Goal: Find specific page/section: Find specific page/section

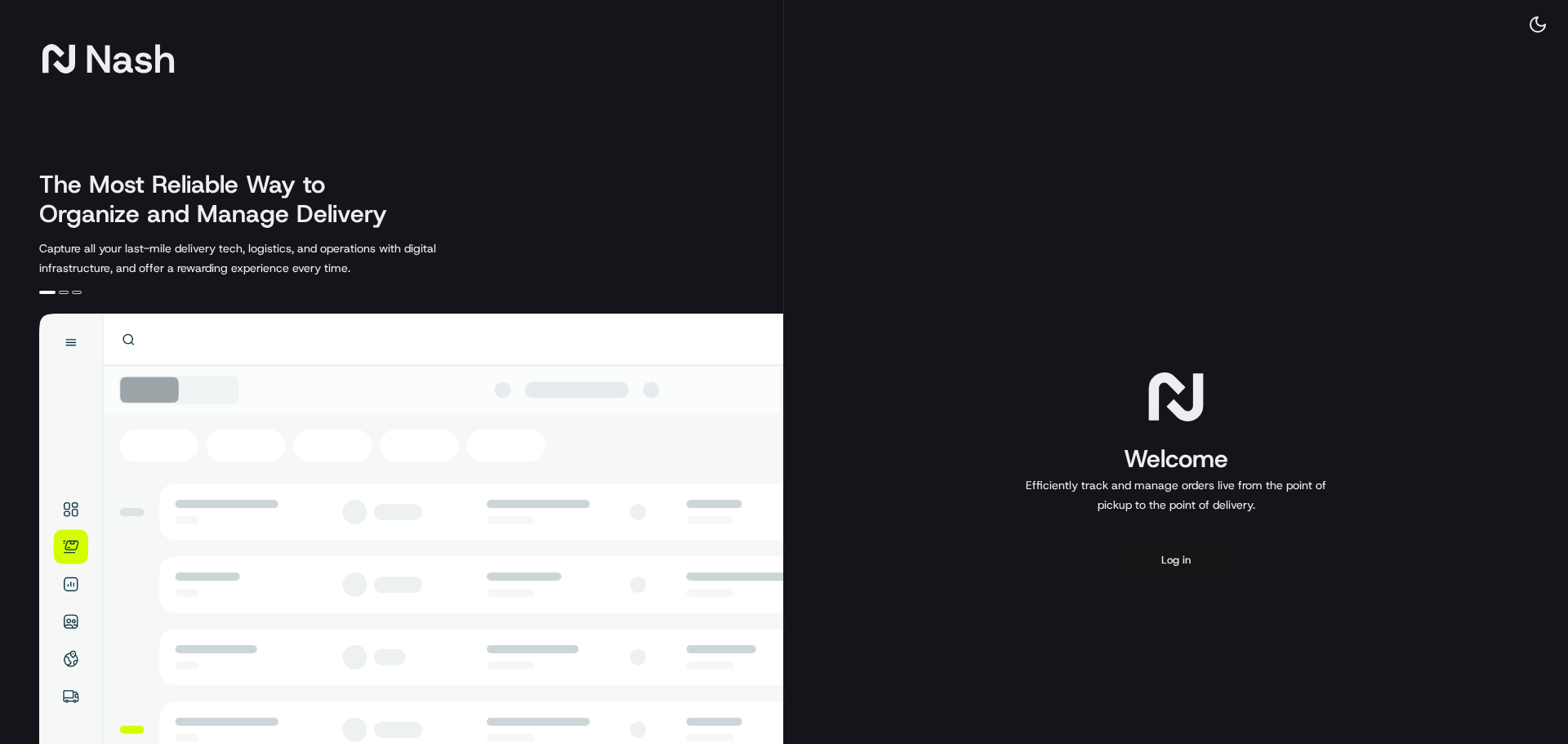
click at [1216, 562] on button "Log in" at bounding box center [1176, 560] width 131 height 39
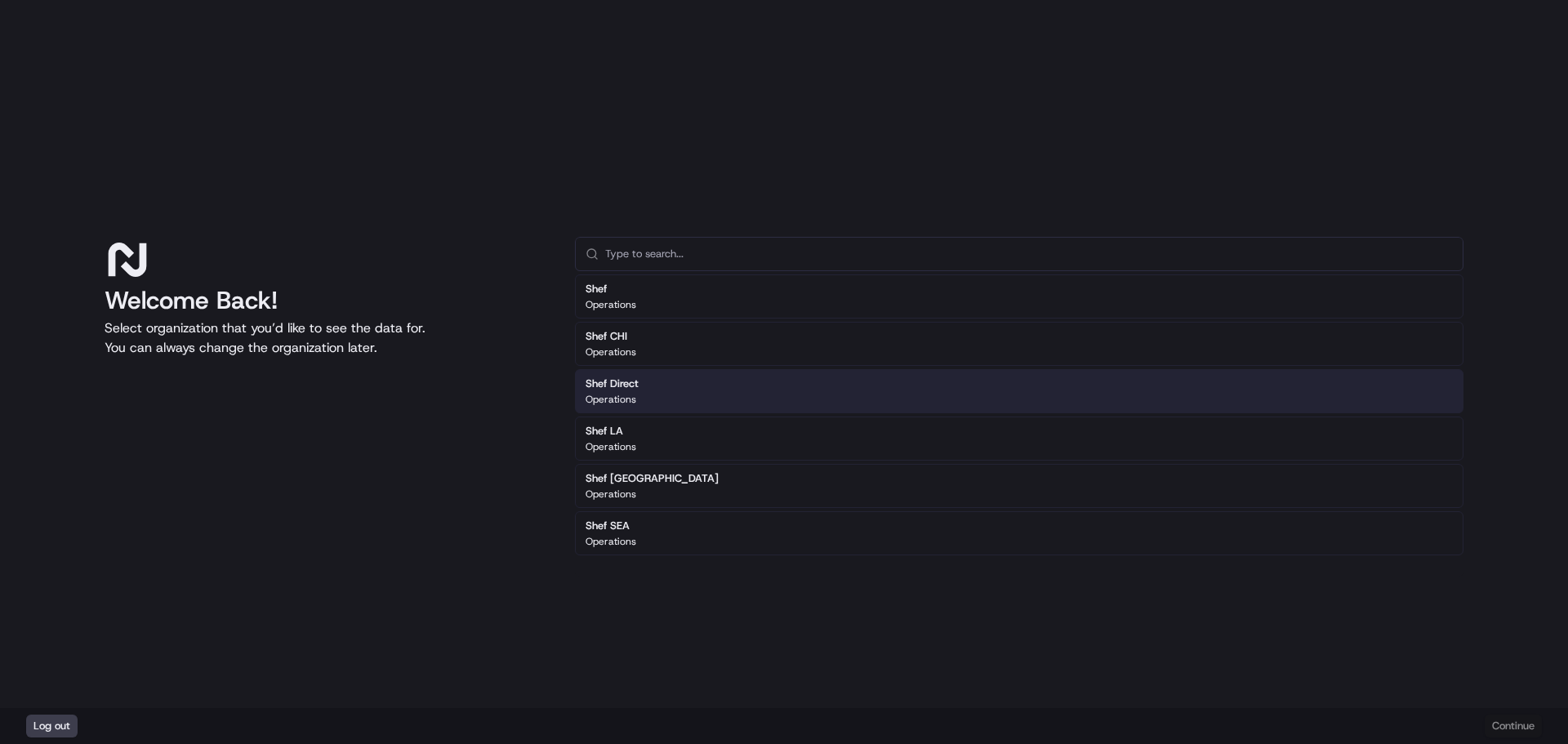
click at [635, 403] on p "Operations" at bounding box center [611, 399] width 50 height 13
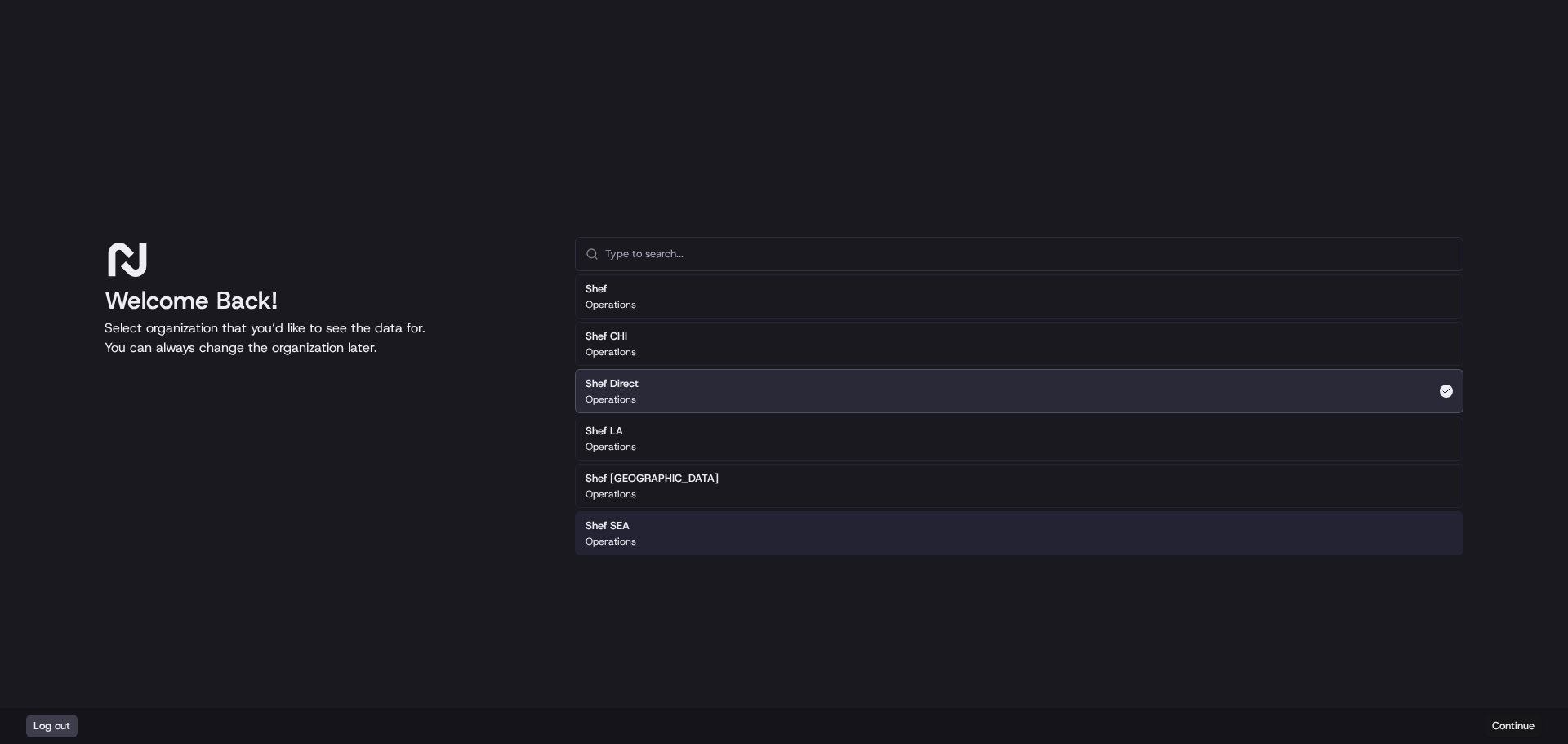
click at [1521, 718] on button "Continue" at bounding box center [1513, 725] width 57 height 22
